Goal: Task Accomplishment & Management: Understand process/instructions

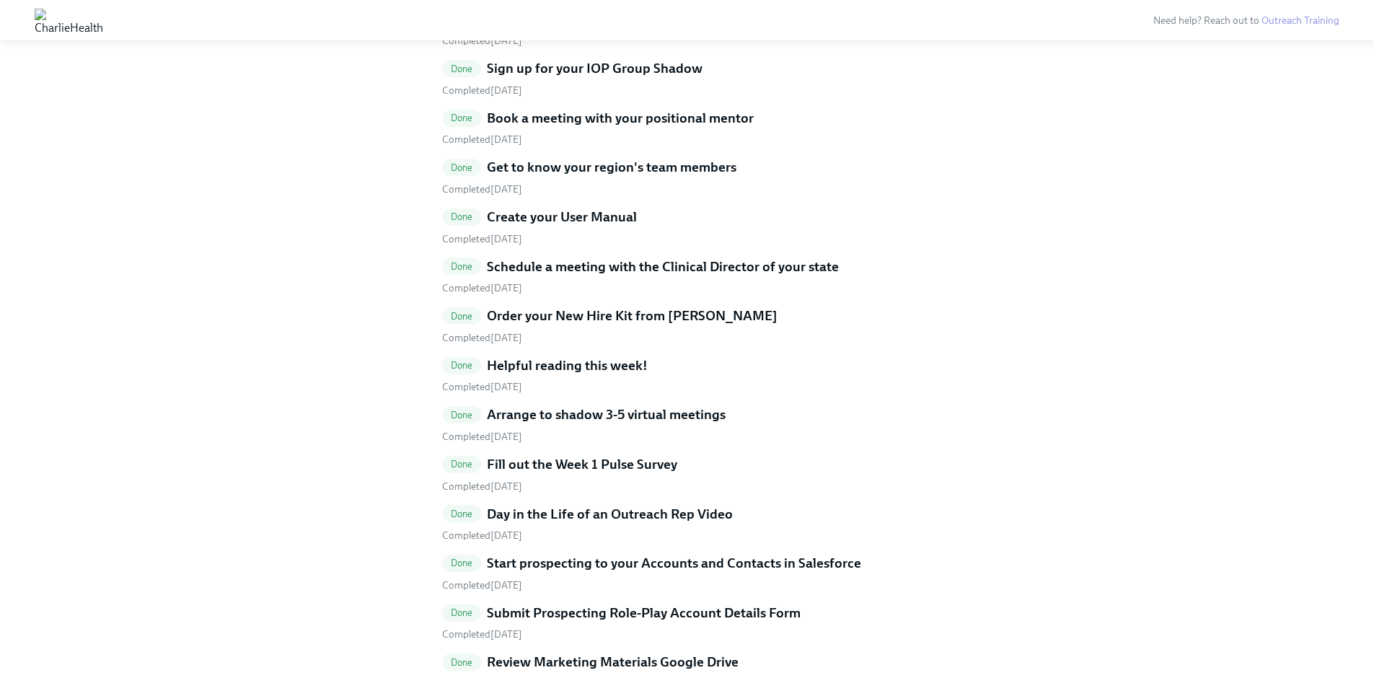
scroll to position [3382, 0]
click at [715, 256] on h5 "Schedule a meeting with the Clinical Director of your state" at bounding box center [663, 265] width 352 height 19
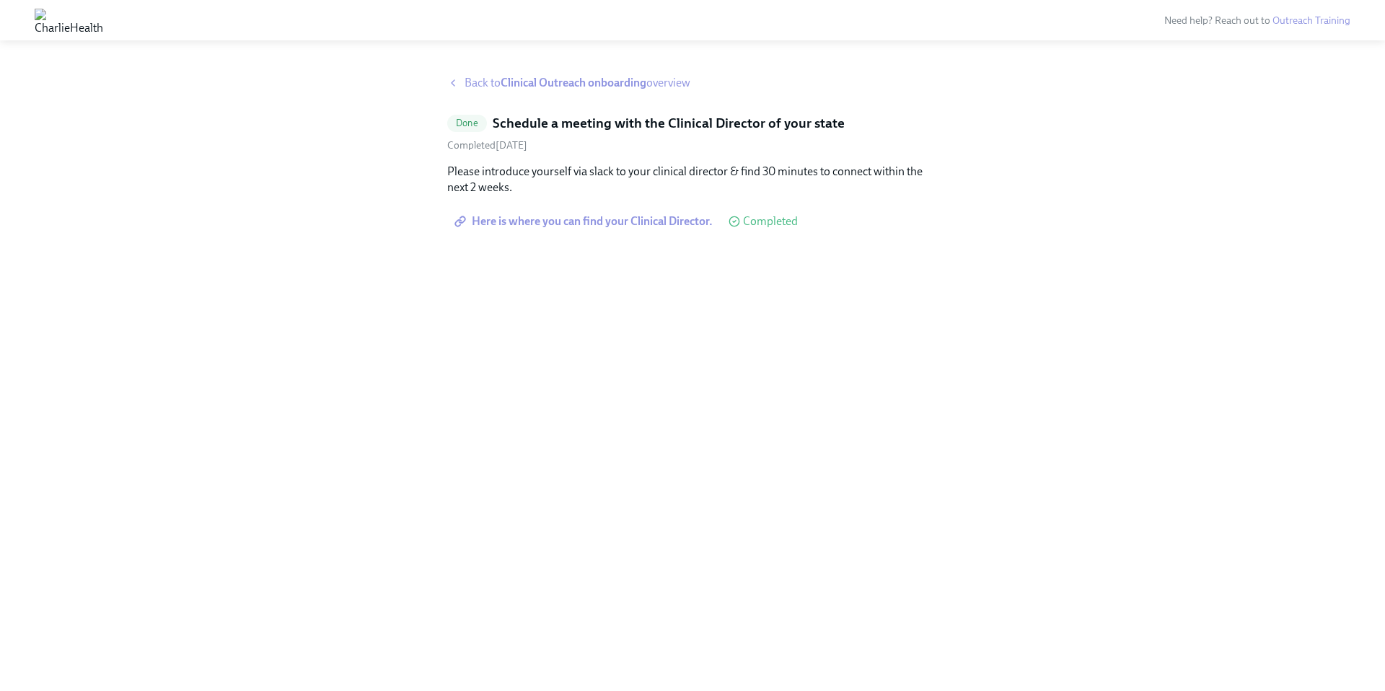
click at [523, 79] on strong "Clinical Outreach onboarding" at bounding box center [574, 83] width 146 height 14
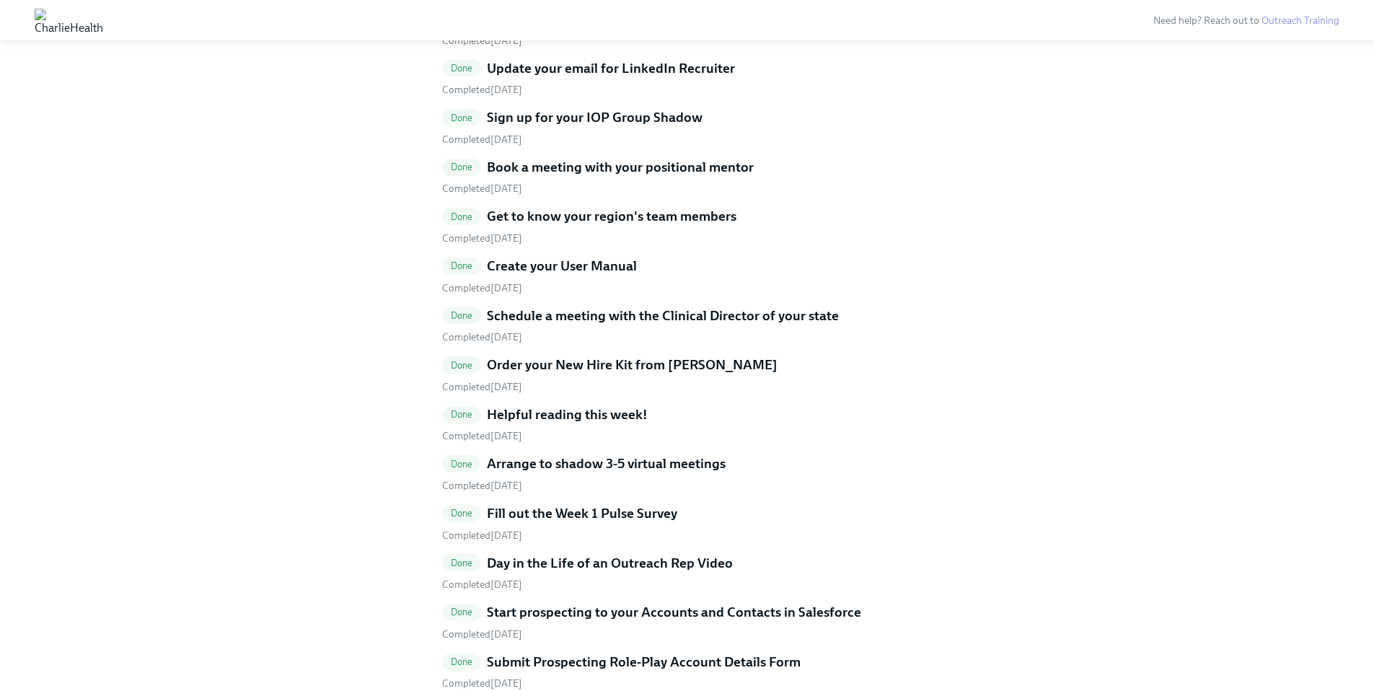
scroll to position [3386, 0]
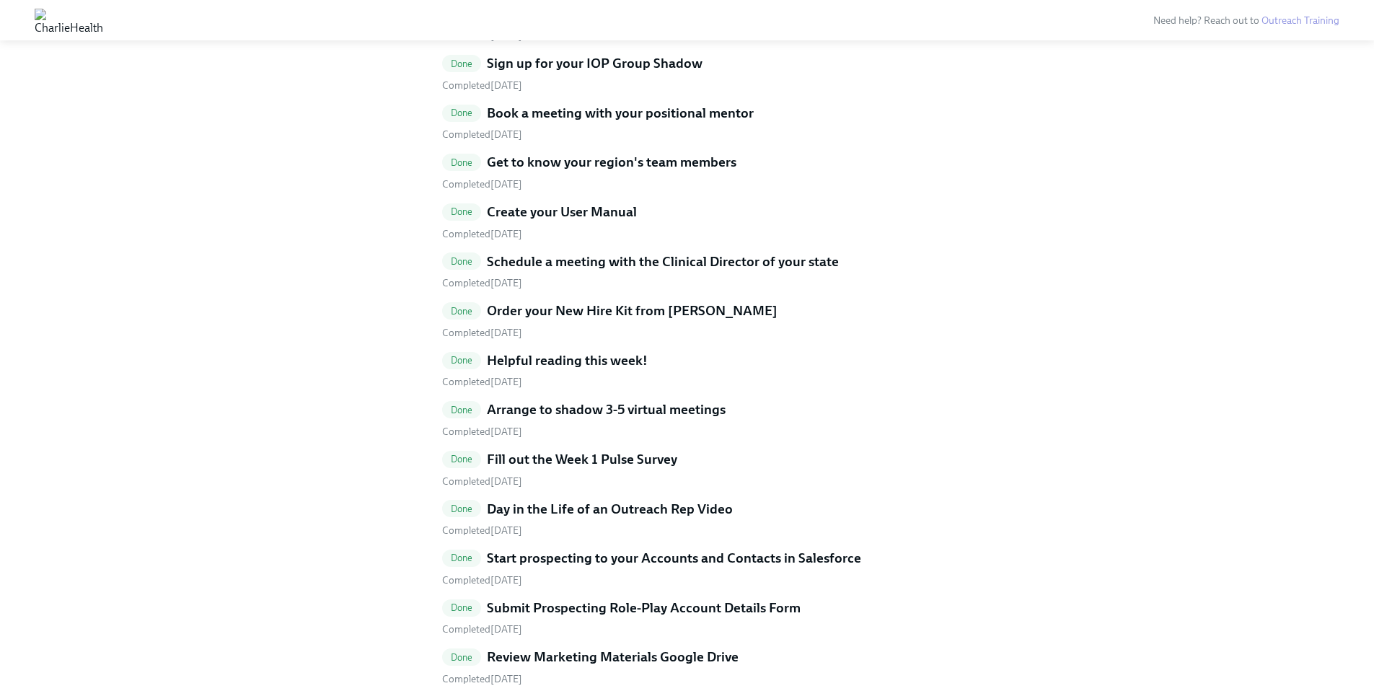
click at [634, 252] on h5 "Schedule a meeting with the Clinical Director of your state" at bounding box center [663, 261] width 352 height 19
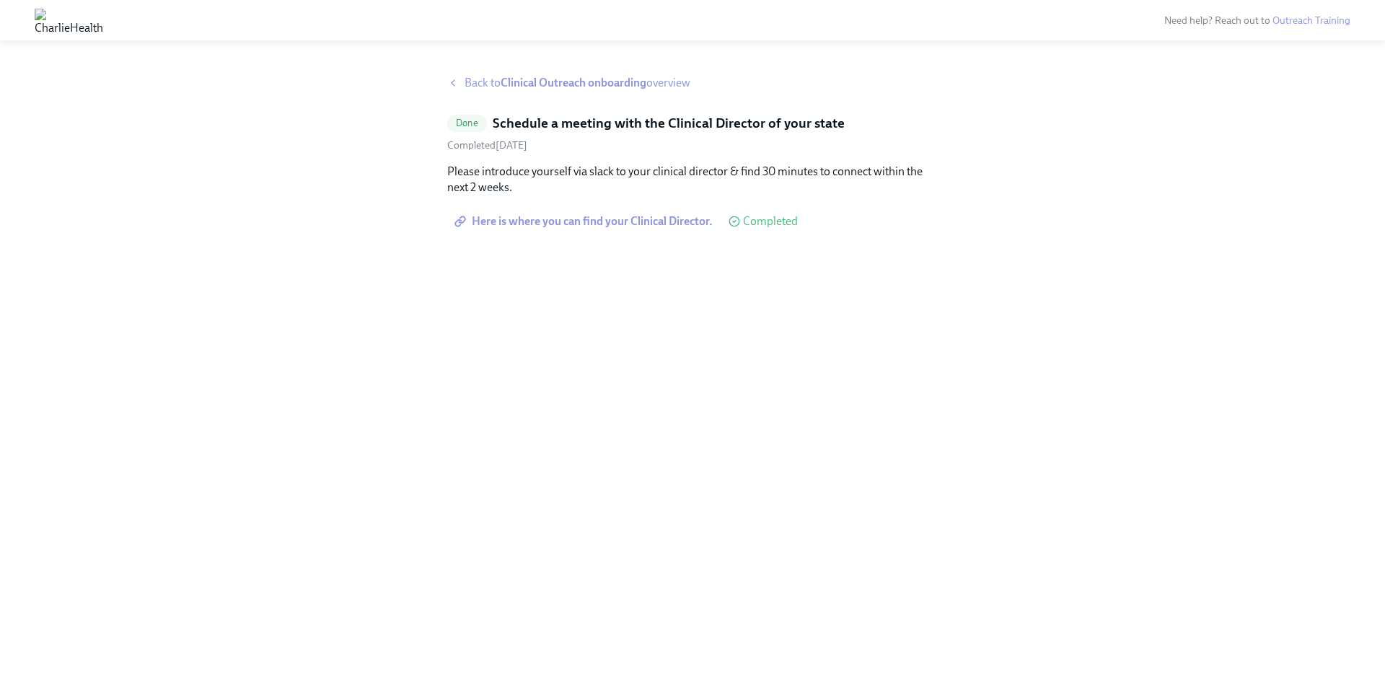
click at [607, 215] on span "Here is where you can find your Clinical Director." at bounding box center [584, 221] width 255 height 14
